Goal: Book appointment/travel/reservation

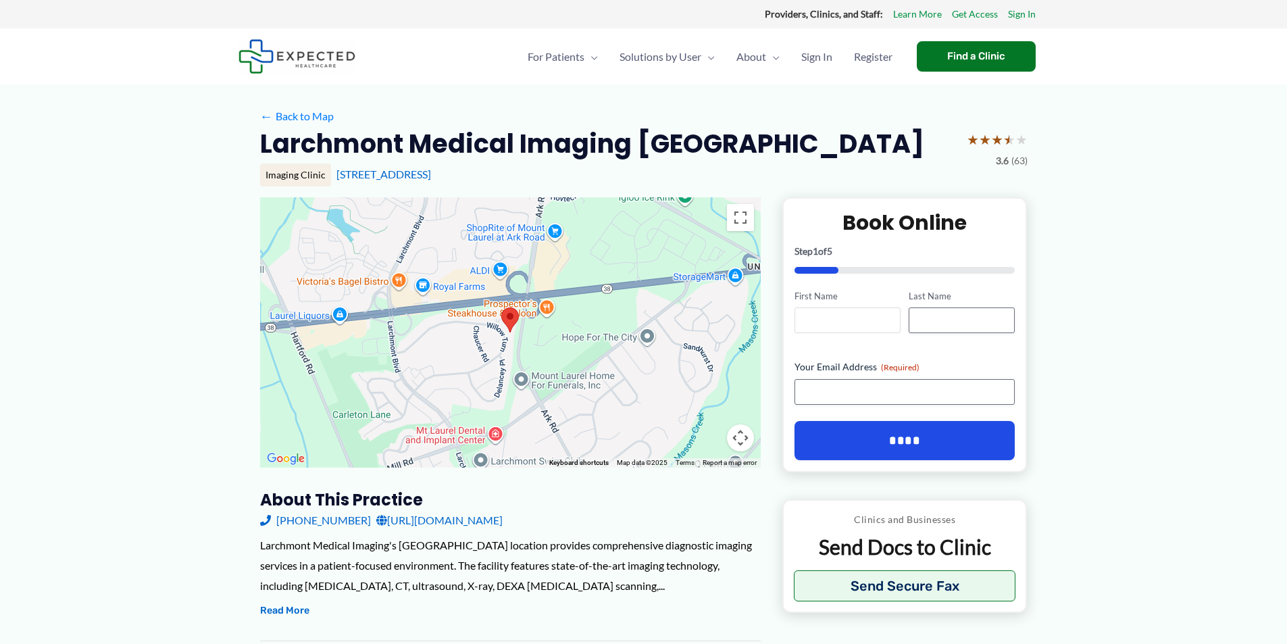
click at [855, 317] on input "First Name" at bounding box center [848, 320] width 106 height 26
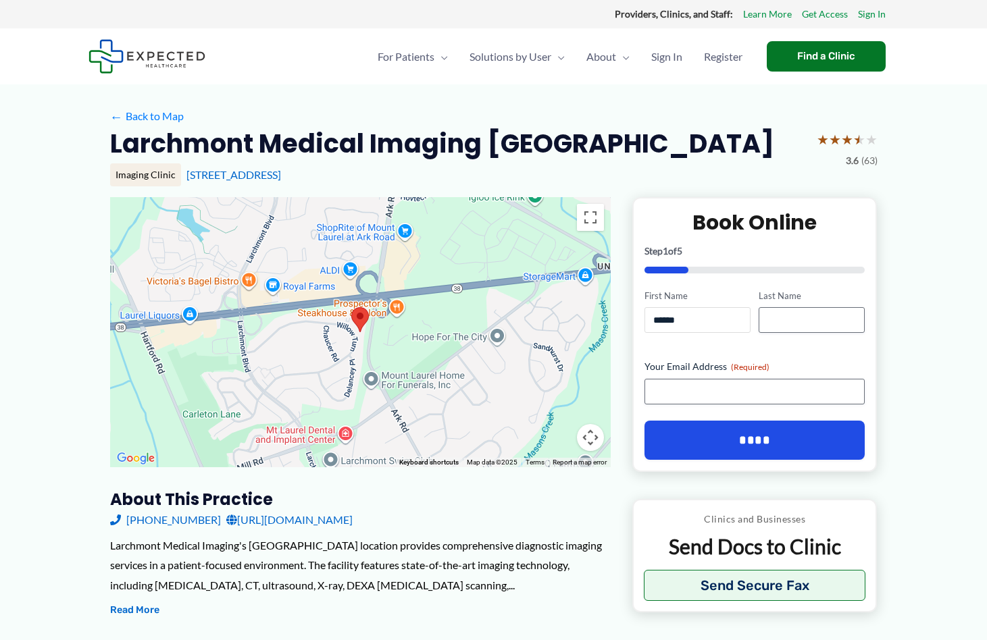
drag, startPoint x: 711, startPoint y: 313, endPoint x: 615, endPoint y: 313, distance: 95.9
type input "******"
click at [868, 12] on link "Sign In" at bounding box center [872, 14] width 28 height 18
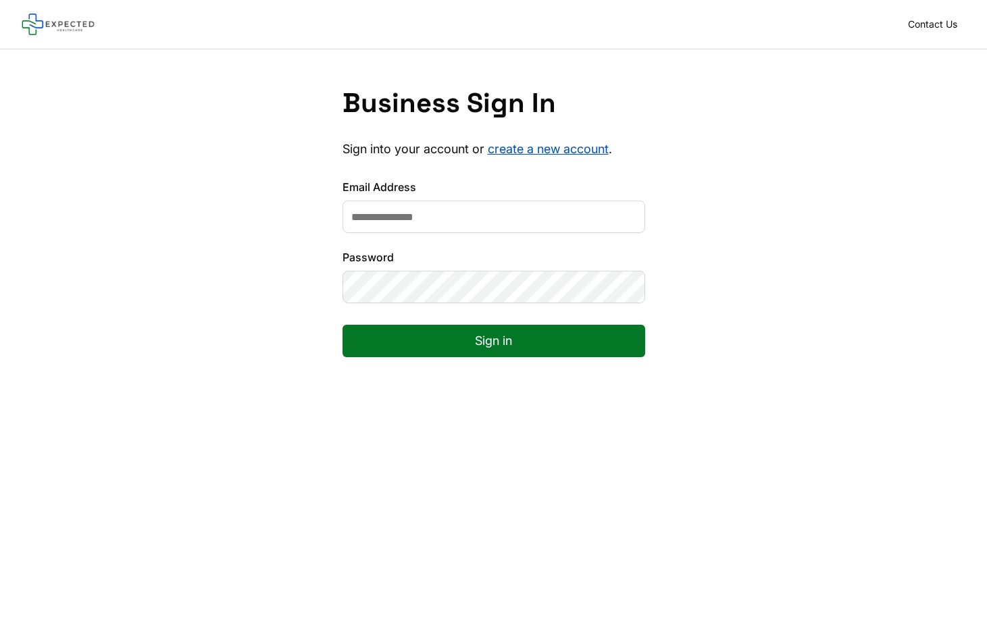
click at [437, 220] on input "Email Address" at bounding box center [494, 217] width 303 height 32
click at [849, 217] on div "Business Sign In Sign into your account or create a new account . Email Address…" at bounding box center [493, 233] width 987 height 368
click at [496, 336] on button "Sign in" at bounding box center [494, 341] width 303 height 32
drag, startPoint x: 400, startPoint y: 220, endPoint x: 330, endPoint y: 218, distance: 70.3
click at [330, 218] on div "Business Sign In Sign into your account or create a new account . Email Address…" at bounding box center [493, 233] width 987 height 368
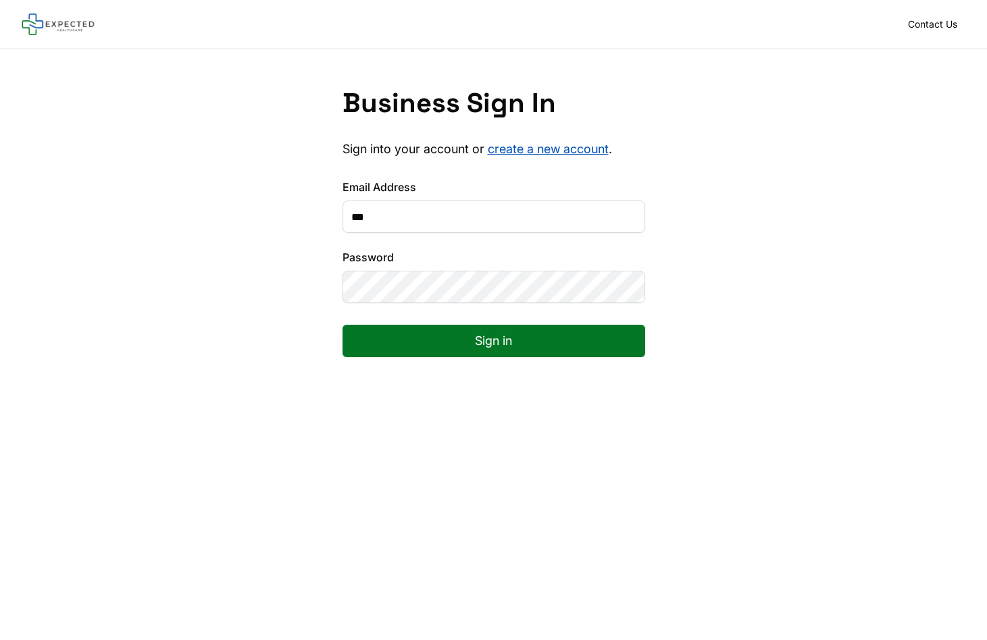
type input "**********"
click at [491, 337] on button "Sign in" at bounding box center [494, 341] width 303 height 32
